Goal: Task Accomplishment & Management: Manage account settings

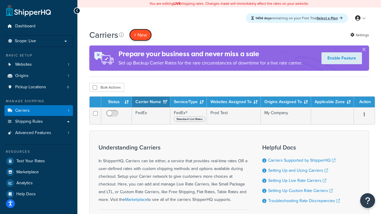
click at [140, 35] on button "+ New" at bounding box center [140, 35] width 23 height 12
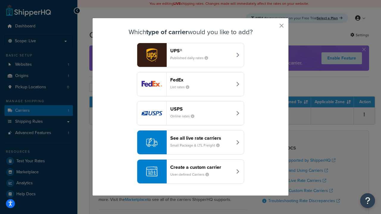
click at [190, 84] on div "FedEx List rates" at bounding box center [201, 84] width 62 height 14
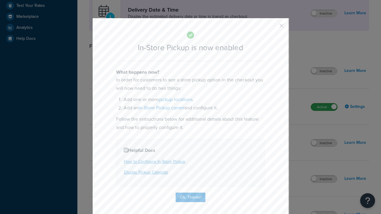
scroll to position [167, 0]
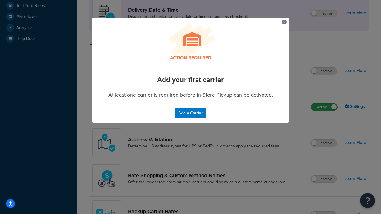
scroll to position [259, 0]
